Goal: Task Accomplishment & Management: Use online tool/utility

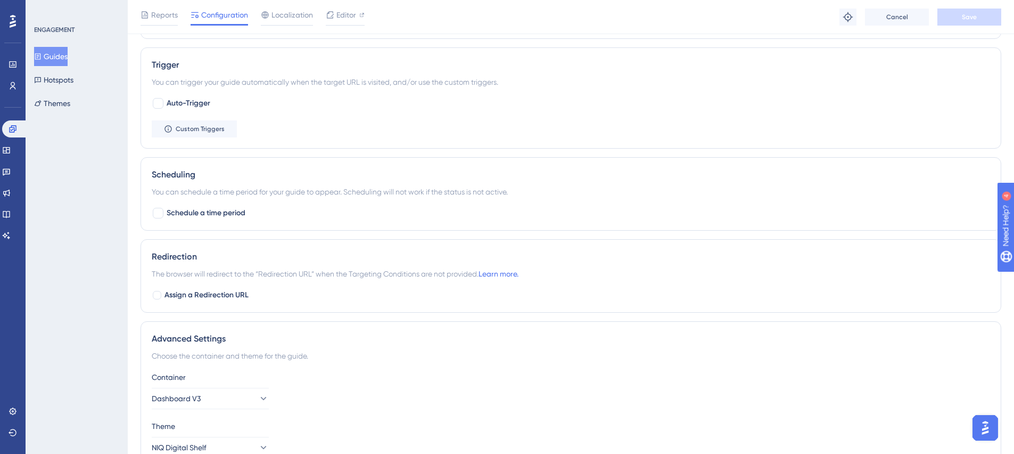
scroll to position [470, 0]
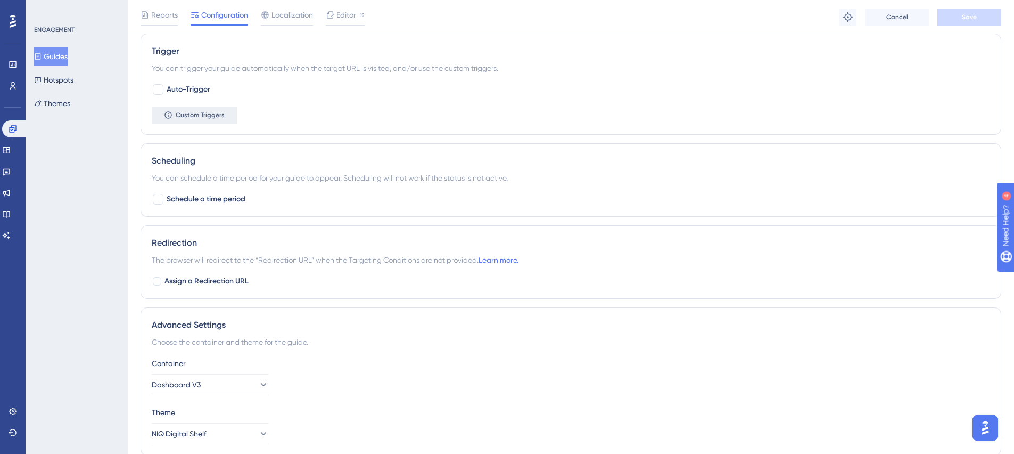
click at [215, 118] on span "Custom Triggers" at bounding box center [200, 115] width 49 height 9
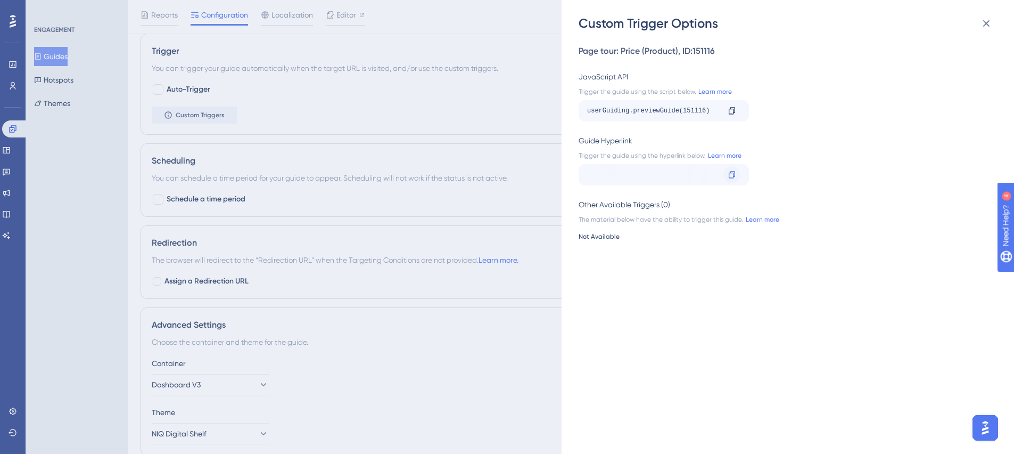
scroll to position [0, 140]
drag, startPoint x: 681, startPoint y: 175, endPoint x: 726, endPoint y: 174, distance: 44.2
click at [726, 174] on div "[URL][DOMAIN_NAME] Copy" at bounding box center [664, 174] width 170 height 21
drag, startPoint x: 726, startPoint y: 174, endPoint x: 695, endPoint y: 175, distance: 30.4
click at [726, 174] on div at bounding box center [731, 174] width 17 height 17
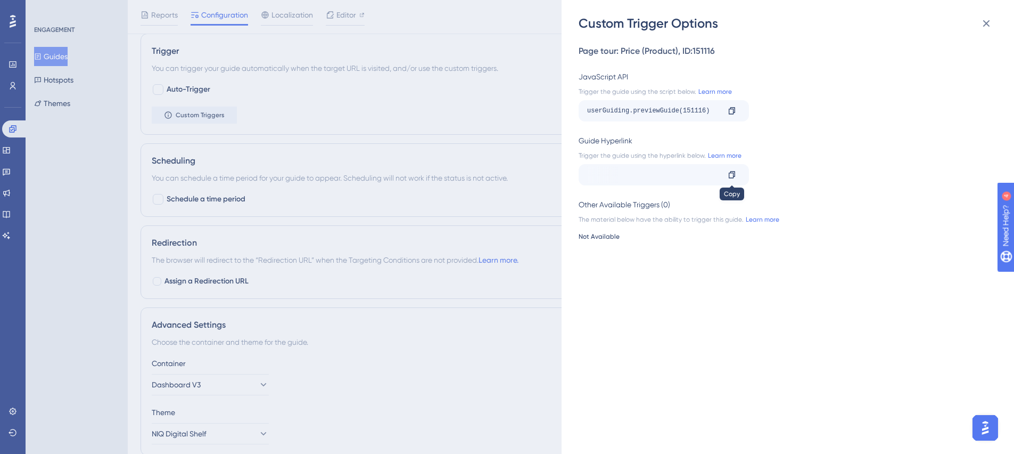
copy div "[DOMAIN_NAME][URL] Copy"
click at [579, 176] on div "[URL][DOMAIN_NAME]" at bounding box center [513, 174] width 132 height 17
click at [579, 175] on div "[URL][DOMAIN_NAME]" at bounding box center [513, 174] width 132 height 17
drag, startPoint x: 668, startPoint y: 175, endPoint x: 684, endPoint y: 174, distance: 16.0
click at [579, 174] on div "[URL][DOMAIN_NAME]" at bounding box center [513, 174] width 132 height 17
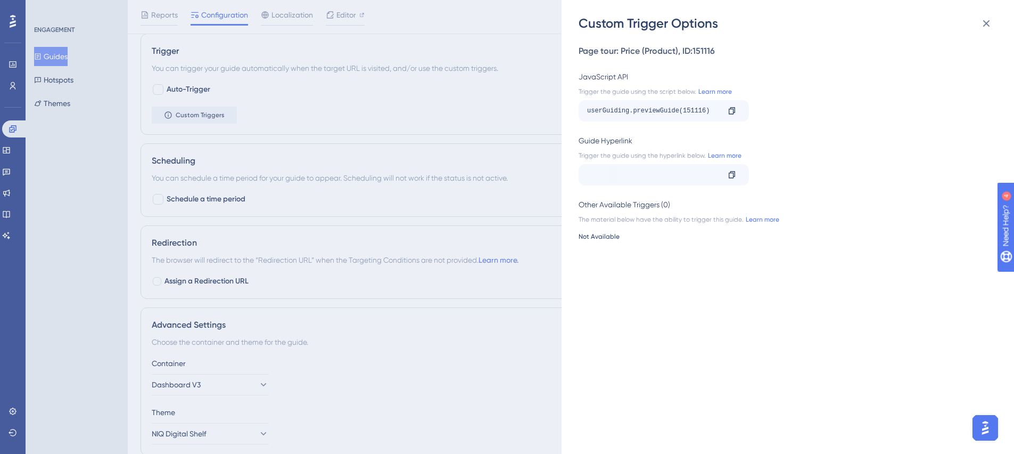
click at [717, 175] on div "[URL][DOMAIN_NAME] Copy" at bounding box center [664, 174] width 170 height 21
click at [719, 175] on div "[URL][DOMAIN_NAME] Copy" at bounding box center [664, 174] width 170 height 21
click at [579, 175] on div "[URL][DOMAIN_NAME]" at bounding box center [513, 174] width 132 height 17
click at [579, 176] on div "[URL][DOMAIN_NAME]" at bounding box center [513, 174] width 132 height 17
drag, startPoint x: 669, startPoint y: 176, endPoint x: 710, endPoint y: 175, distance: 41.0
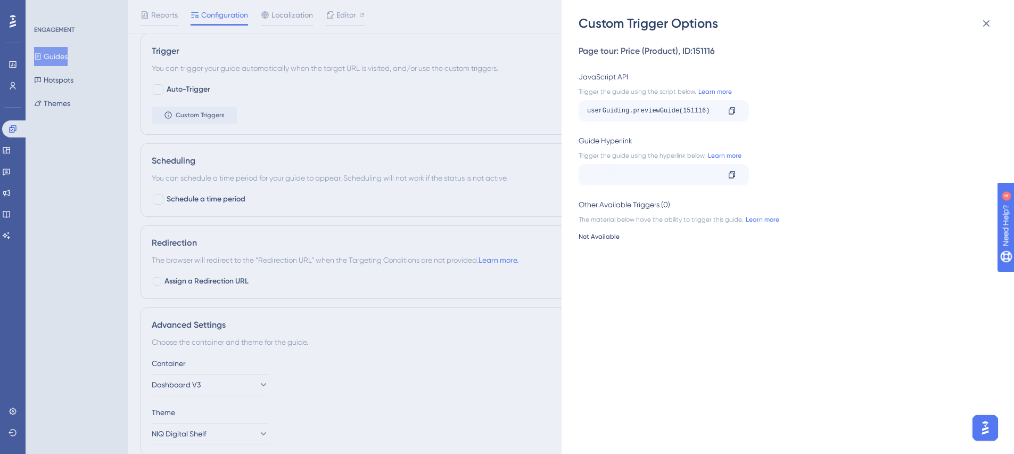
click at [579, 175] on div "[URL][DOMAIN_NAME]" at bounding box center [513, 174] width 132 height 17
copy div "__ug__=151116"
click at [57, 56] on div "Custom Trigger Options Page tour: Price (Product) , ID: 151116 JavaScript API T…" at bounding box center [507, 227] width 1014 height 454
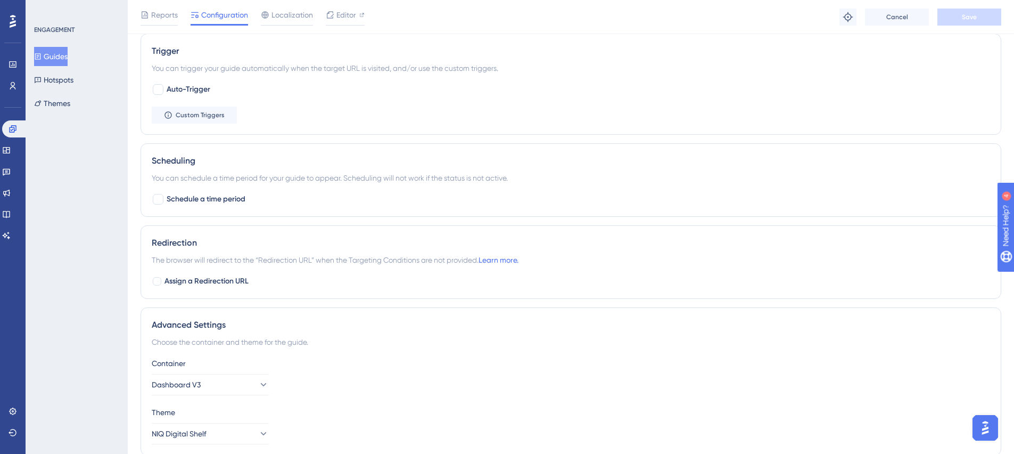
click at [68, 57] on button "Guides" at bounding box center [51, 56] width 34 height 19
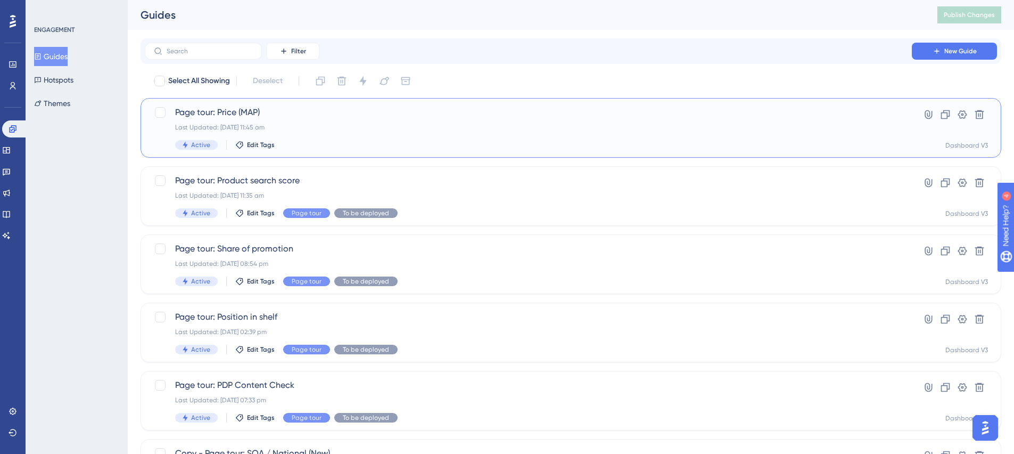
click at [233, 112] on span "Page tour: Price (MAP)" at bounding box center [528, 112] width 706 height 13
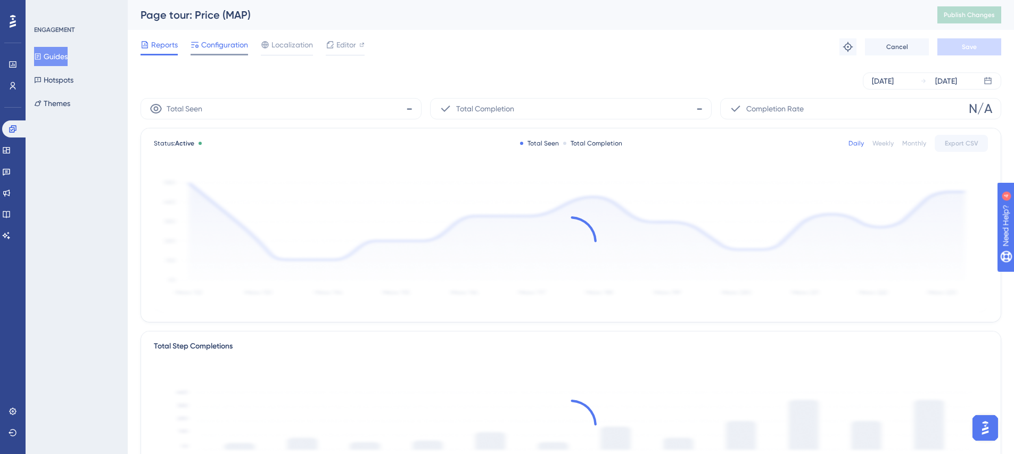
click at [217, 46] on span "Configuration" at bounding box center [224, 44] width 47 height 13
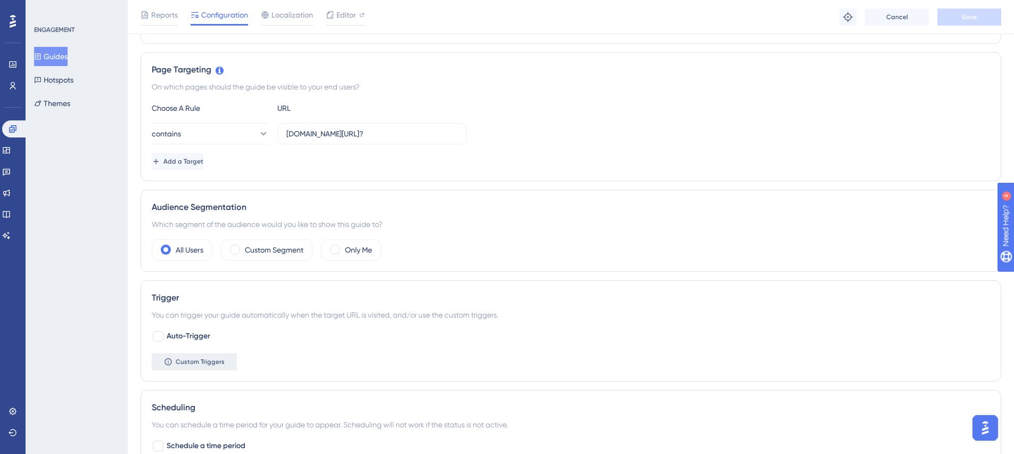
scroll to position [231, 0]
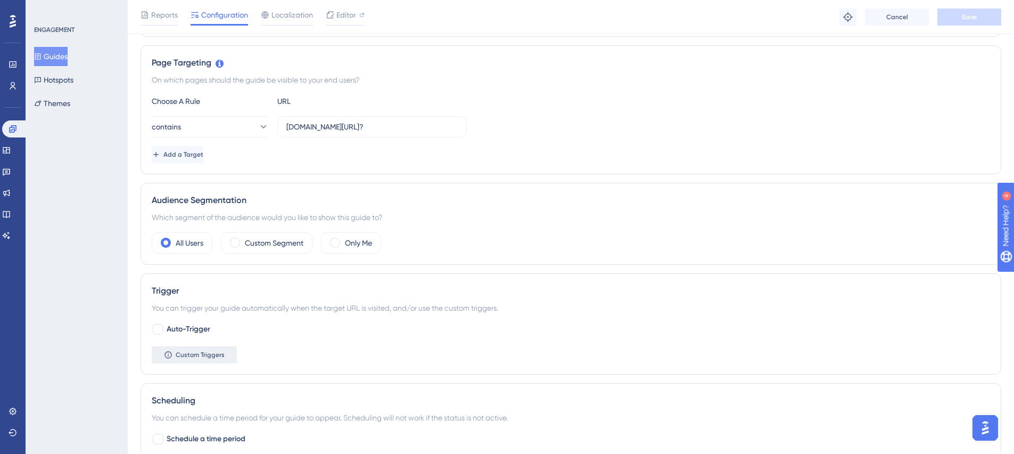
click at [213, 351] on span "Custom Triggers" at bounding box center [200, 354] width 49 height 9
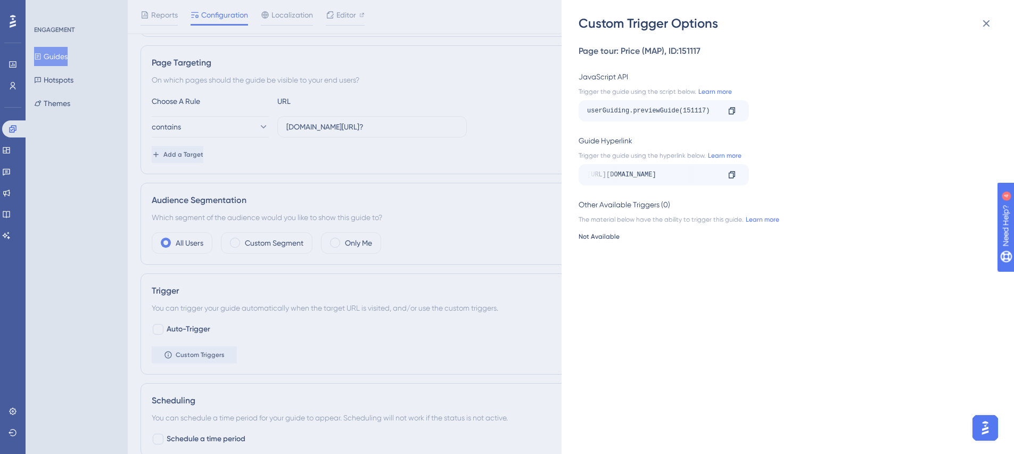
scroll to position [0, 140]
drag, startPoint x: 666, startPoint y: 174, endPoint x: 757, endPoint y: 176, distance: 91.1
click at [757, 176] on div "[URL][DOMAIN_NAME] Copy" at bounding box center [785, 174] width 412 height 21
